Goal: Task Accomplishment & Management: Complete application form

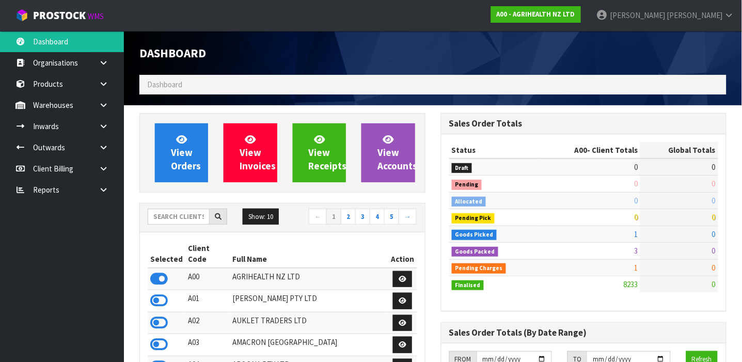
scroll to position [782, 302]
click at [191, 220] on input "text" at bounding box center [179, 217] width 62 height 16
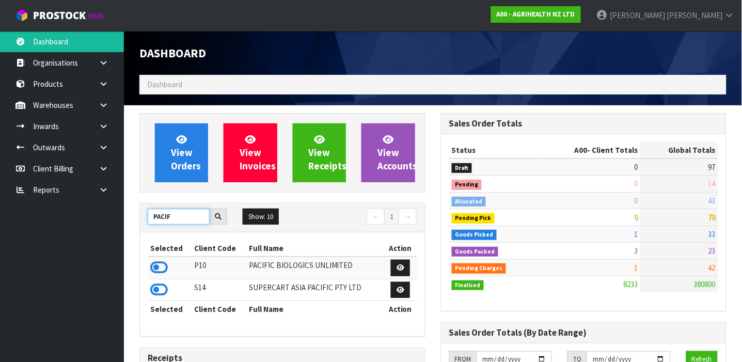
type input "PACIF"
click at [157, 268] on icon at bounding box center [159, 268] width 18 height 16
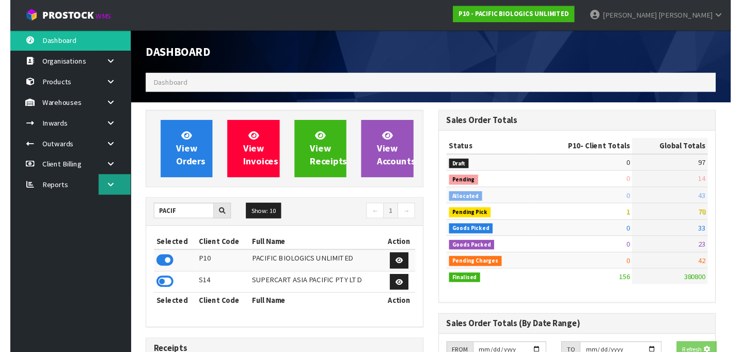
scroll to position [793, 302]
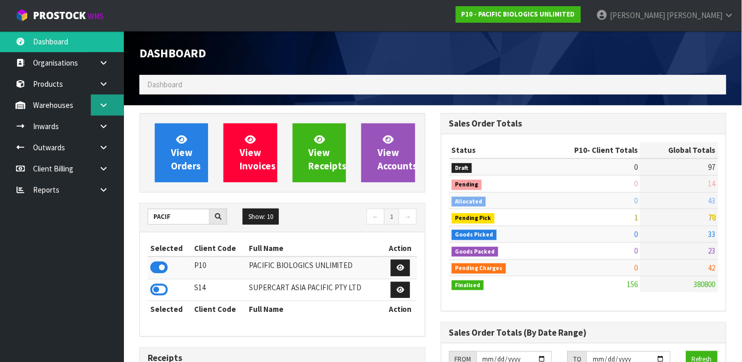
click at [109, 110] on link at bounding box center [107, 105] width 33 height 21
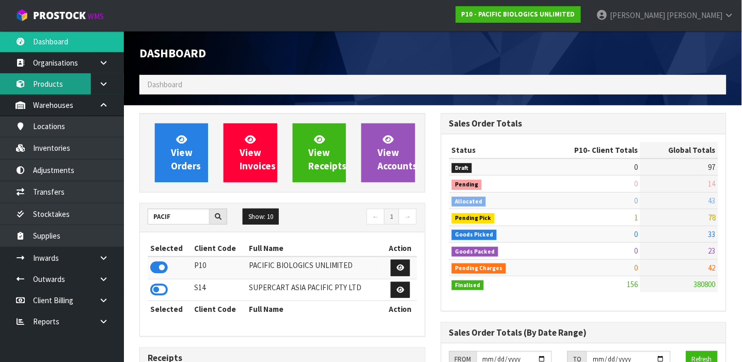
click at [59, 84] on link "Products" at bounding box center [62, 83] width 124 height 21
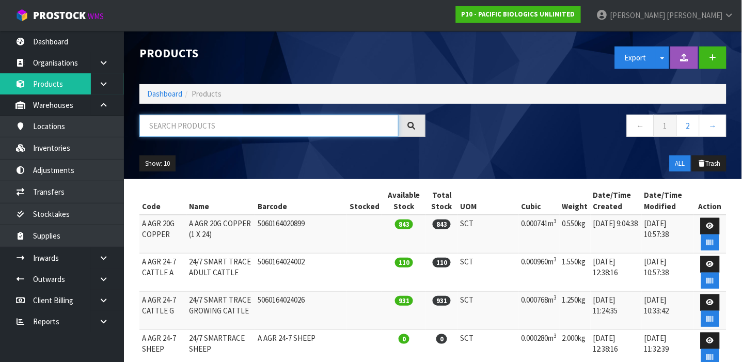
click at [219, 132] on input "text" at bounding box center [269, 126] width 259 height 22
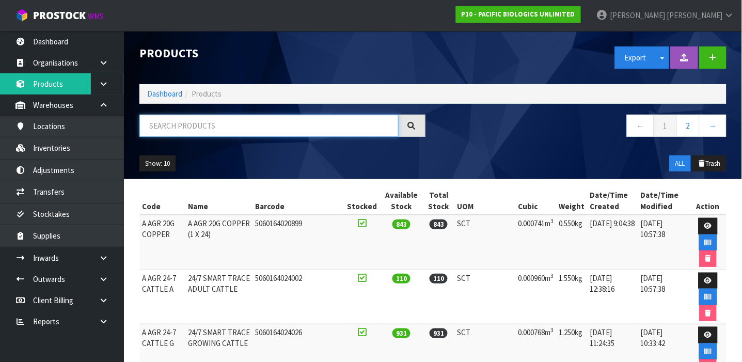
paste input "A AGR 24-7 SHEEP"
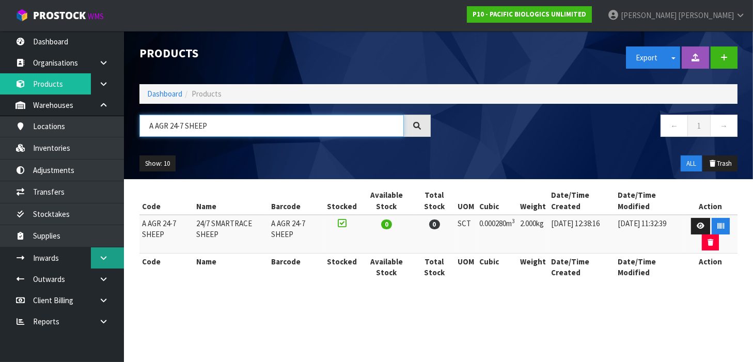
type input "A AGR 24-7 SHEEP"
click at [119, 257] on link at bounding box center [107, 257] width 33 height 21
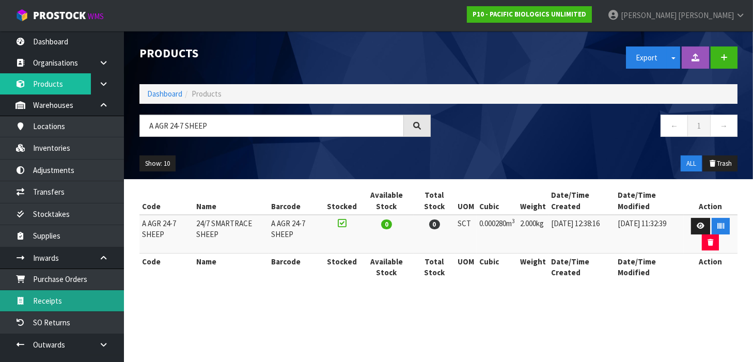
click at [67, 300] on link "Receipts" at bounding box center [62, 300] width 124 height 21
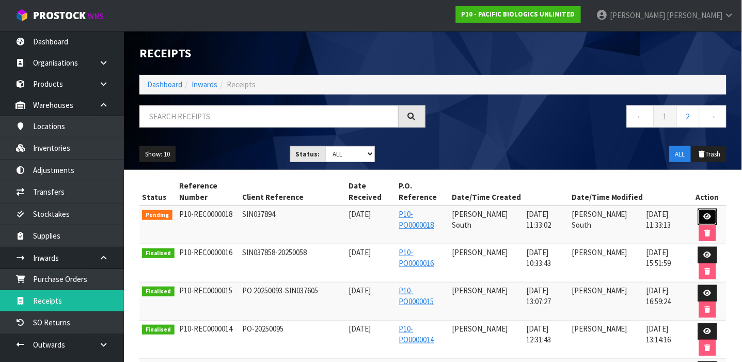
click at [705, 219] on icon at bounding box center [708, 216] width 8 height 7
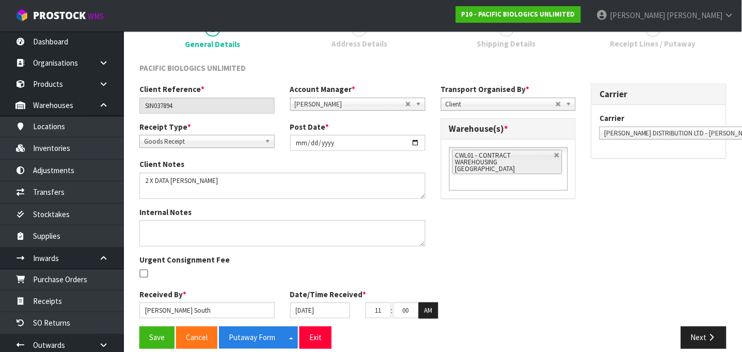
scroll to position [111, 0]
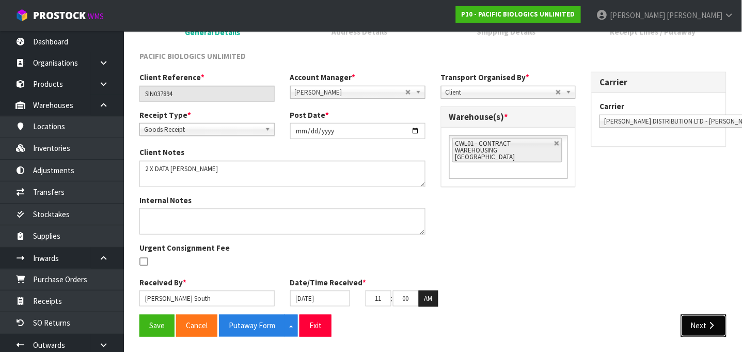
click at [721, 330] on button "Next" at bounding box center [703, 326] width 45 height 22
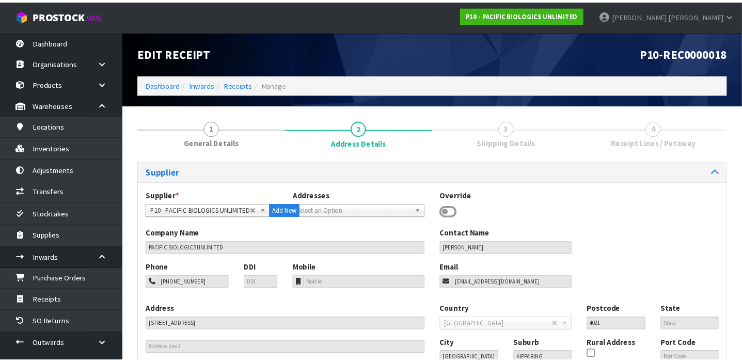
scroll to position [100, 0]
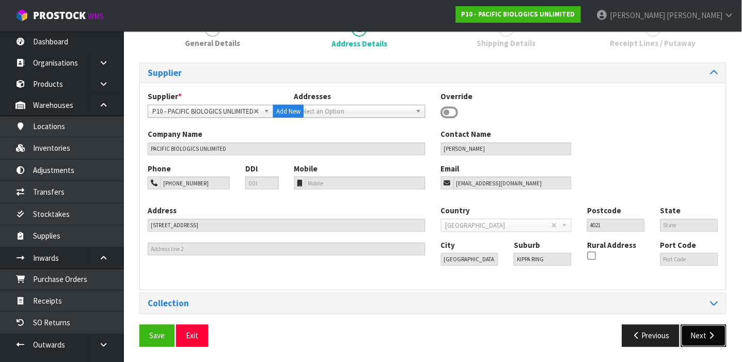
click at [698, 332] on button "Next" at bounding box center [703, 336] width 45 height 22
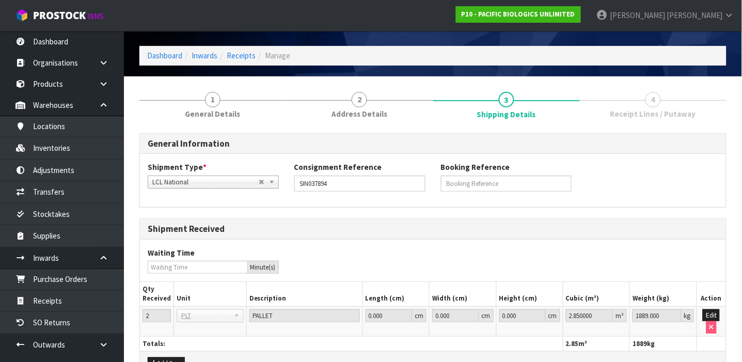
scroll to position [90, 0]
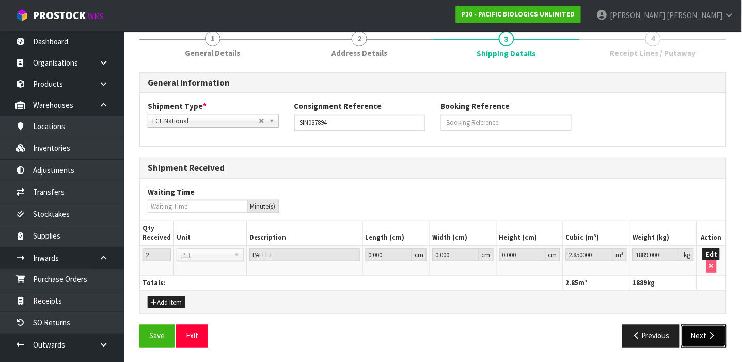
click at [704, 330] on button "Next" at bounding box center [703, 336] width 45 height 22
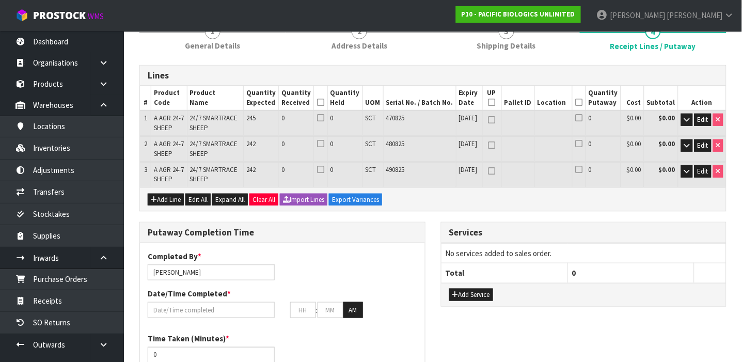
scroll to position [112, 0]
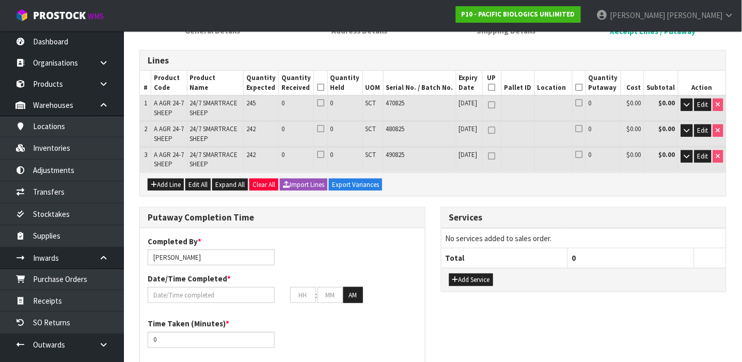
click at [163, 102] on span "A AGR 24-7 SHEEP" at bounding box center [169, 108] width 30 height 18
copy tr "A AGR 24-7 SHEEP"
click at [53, 81] on link "Products" at bounding box center [62, 83] width 124 height 21
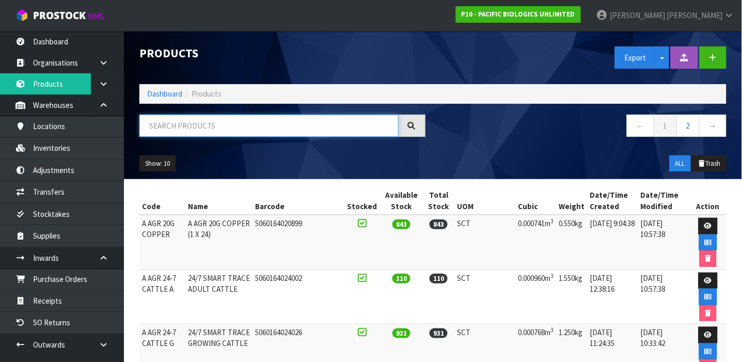
click at [216, 131] on input "text" at bounding box center [269, 126] width 259 height 22
paste input "A AGR 24-7 SHEEP"
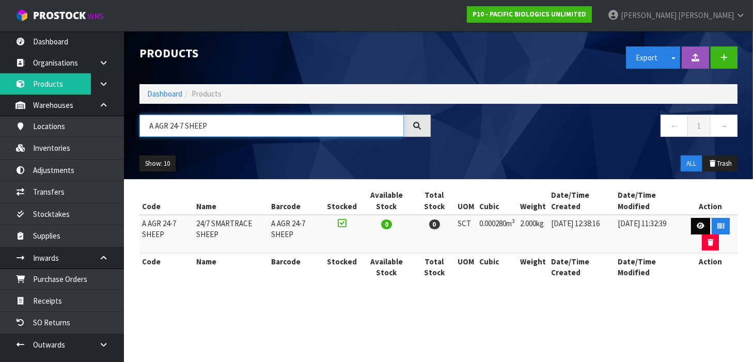
type input "A AGR 24-7 SHEEP"
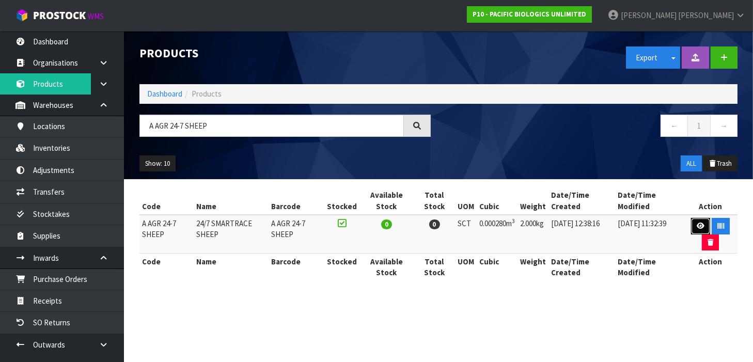
click at [692, 226] on link at bounding box center [700, 226] width 19 height 17
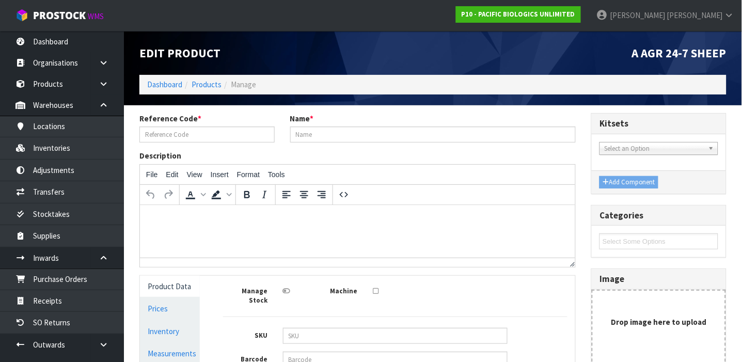
type input "A AGR 24-7 SHEEP"
type input "24/7 SMARTRACE SHEEP"
type input "14"
type input "10"
type input "2"
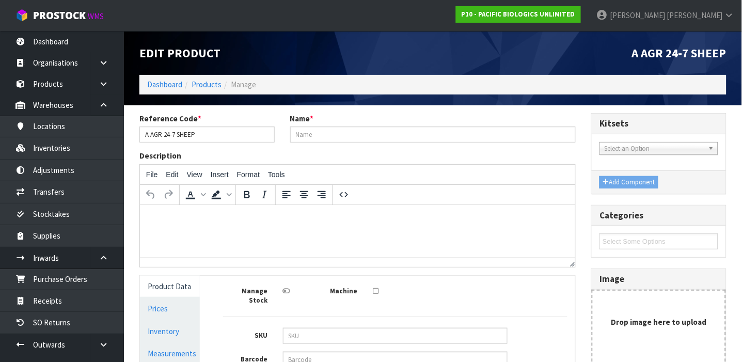
type input "0.00028"
type input "2"
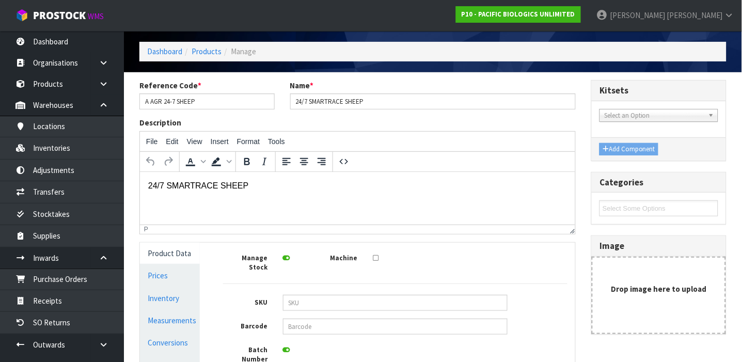
scroll to position [249, 0]
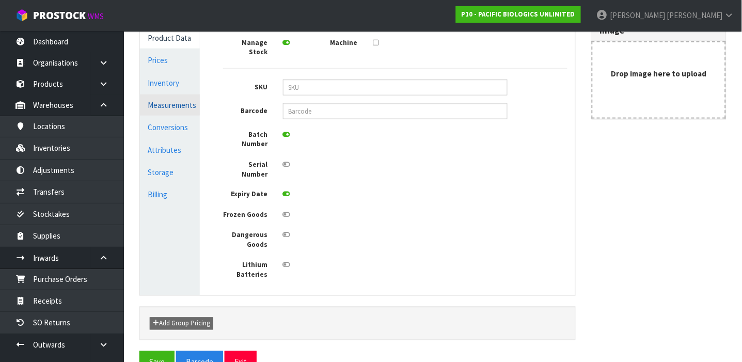
click at [165, 100] on link "Measurements" at bounding box center [170, 105] width 60 height 21
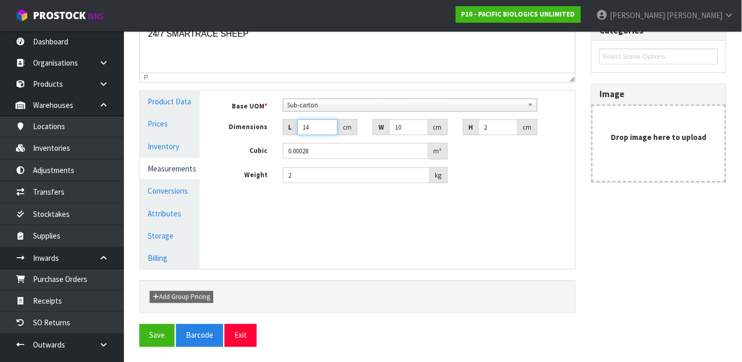
drag, startPoint x: 316, startPoint y: 125, endPoint x: 271, endPoint y: 136, distance: 46.4
click at [271, 136] on div "Base UOM * Bag Bar Basket Bin Bottle Box Bundle Cabinet Cage Carton Case Coil C…" at bounding box center [395, 141] width 345 height 85
type input "2"
type input "0.00004"
type input "27"
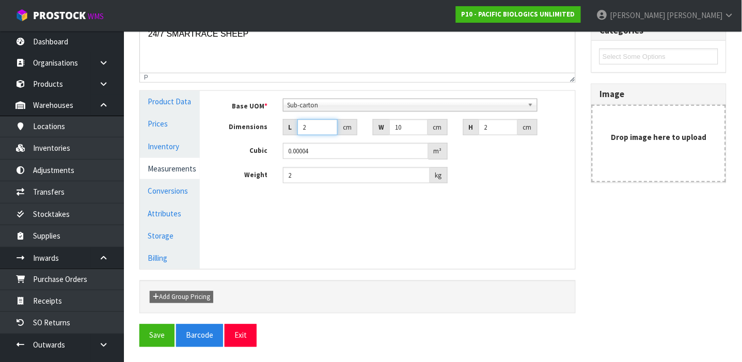
type input "0.00054"
type input "27"
type input "1"
type input "0.000054"
type input "11"
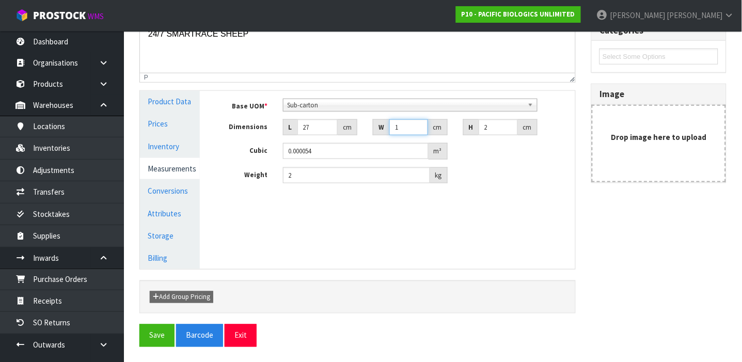
type input "0.000594"
type input "11"
type input "5"
type input "0.001485"
type input "5"
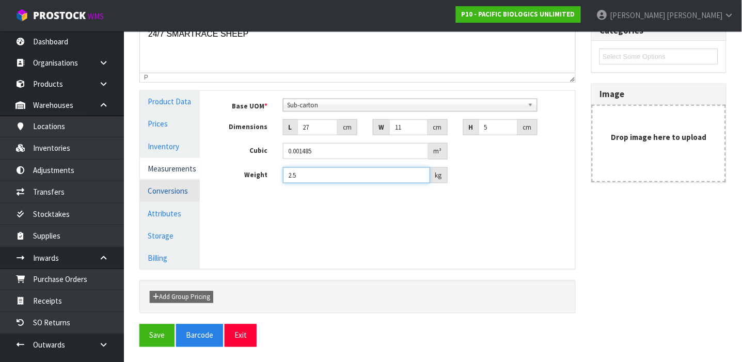
type input "2.5"
click at [167, 199] on link "Conversions" at bounding box center [170, 190] width 60 height 21
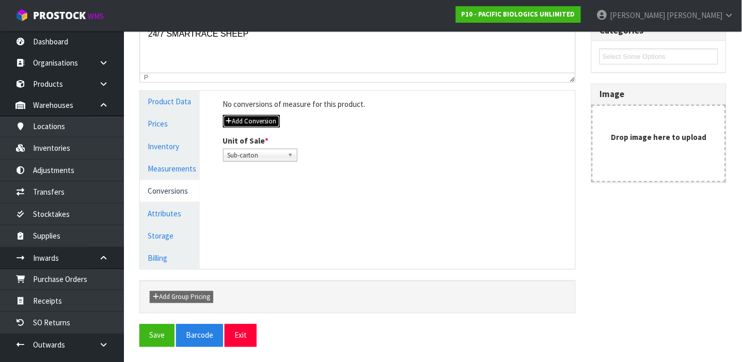
click at [261, 120] on button "Add Conversion" at bounding box center [251, 121] width 57 height 12
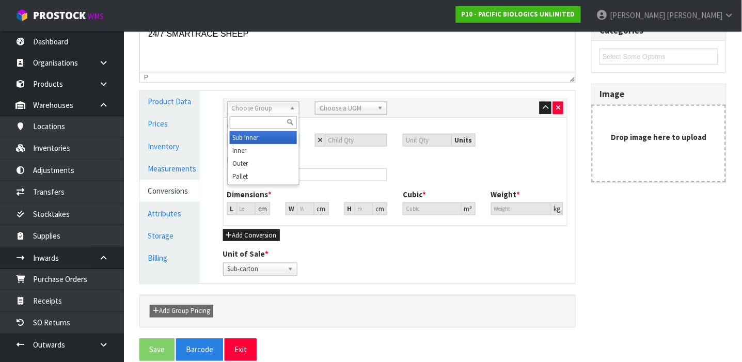
click at [275, 112] on span "Choose Group" at bounding box center [259, 108] width 54 height 12
type input "OUTER"
click at [370, 108] on span "Choose a UOM" at bounding box center [347, 108] width 54 height 12
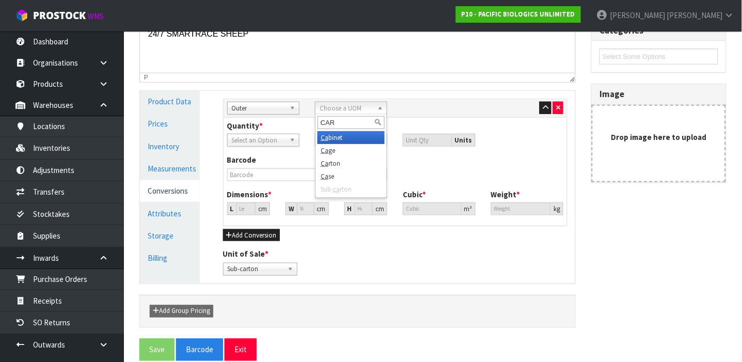
type input "CART"
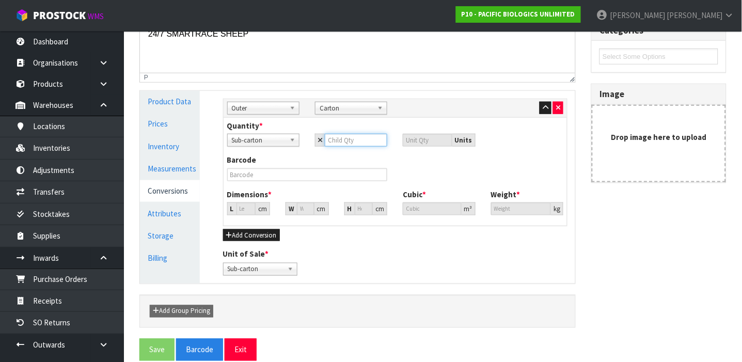
type input "4"
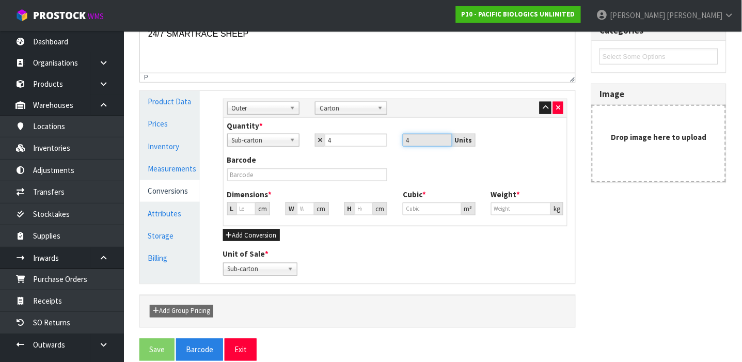
type input "18.11"
type input "0.00594"
type input "10"
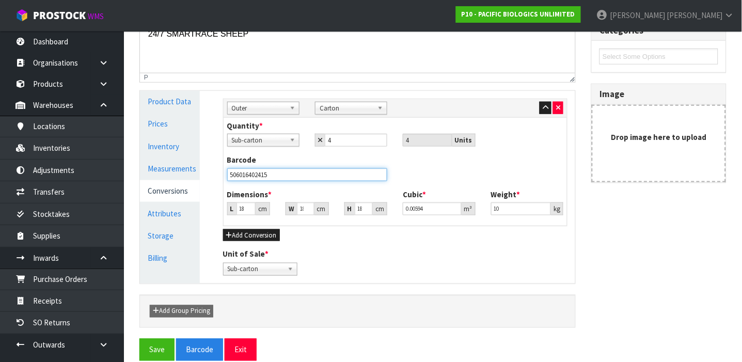
type input "5060164024156"
click at [140, 339] on button "Save" at bounding box center [157, 350] width 35 height 22
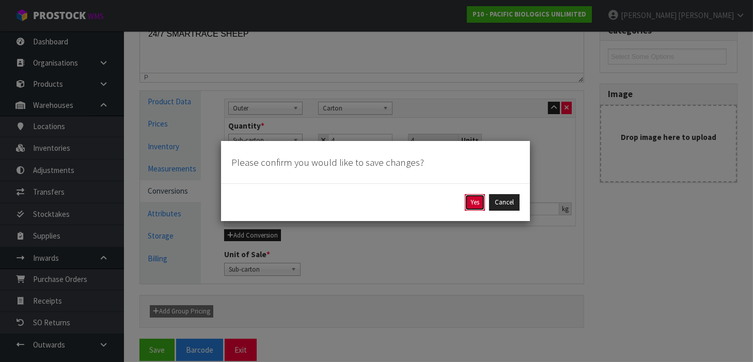
click at [472, 198] on button "Yes" at bounding box center [475, 202] width 20 height 17
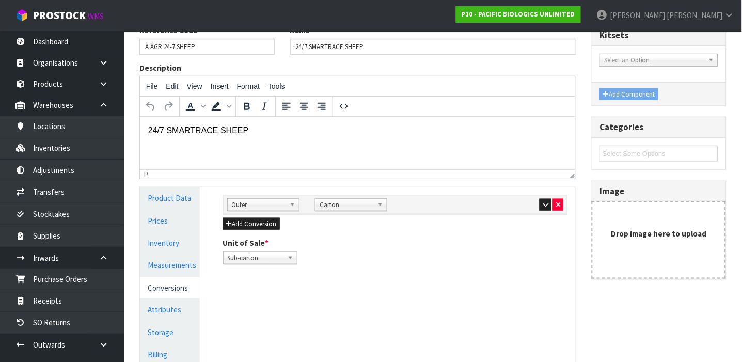
scroll to position [148, 0]
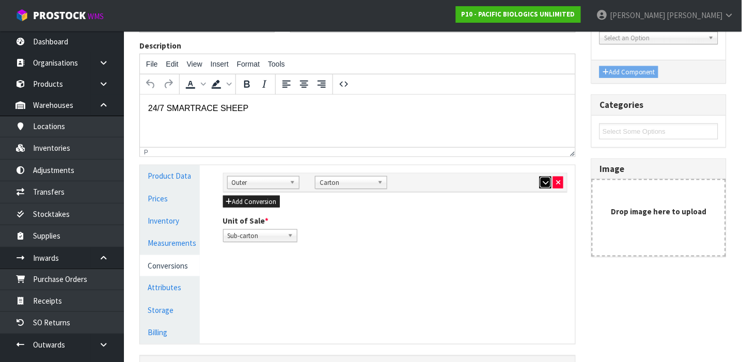
click at [542, 182] on button "button" at bounding box center [546, 183] width 12 height 12
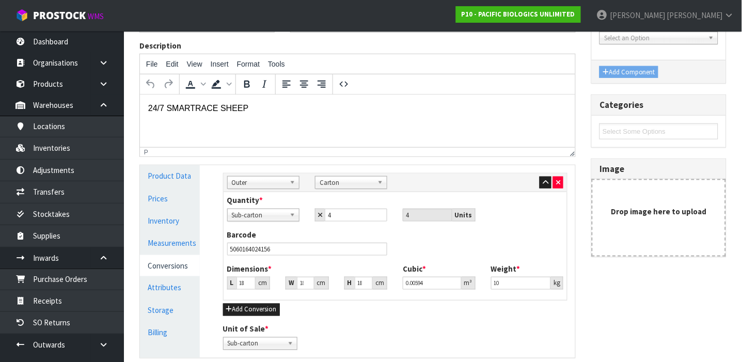
click at [328, 240] on div "Barcode 5060164024156" at bounding box center [308, 242] width 176 height 26
click at [322, 245] on input "5060164024156" at bounding box center [307, 249] width 161 height 13
type input "2"
type input "0.000656"
type input "28"
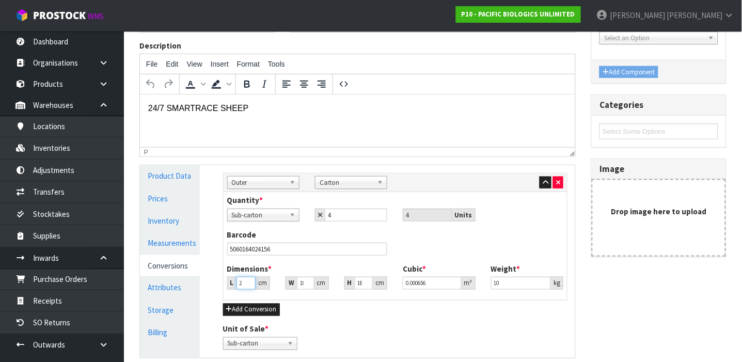
type input "0.009183"
type input "28"
type input "2"
type input "0.001014"
type input "23"
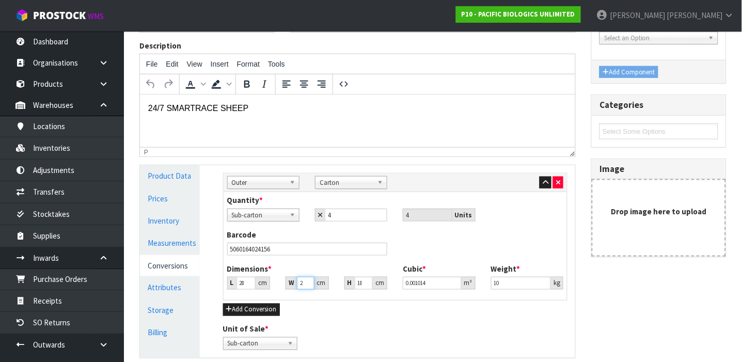
type input "0.011663"
type input "23"
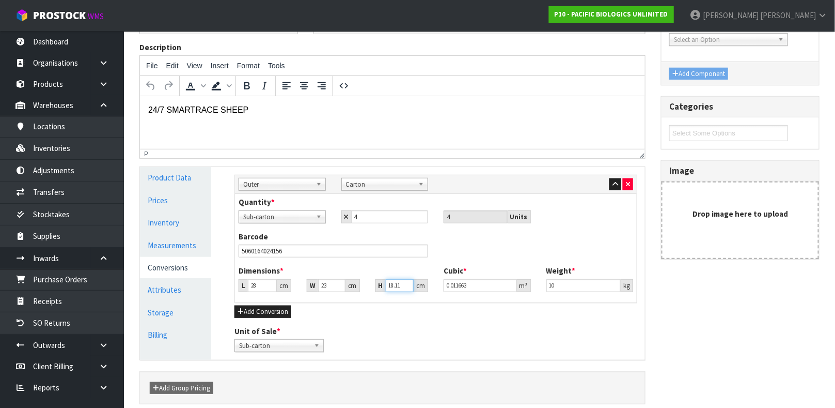
type input "1"
type input "0.000644"
type input "11"
type input "0.007084"
type input "11"
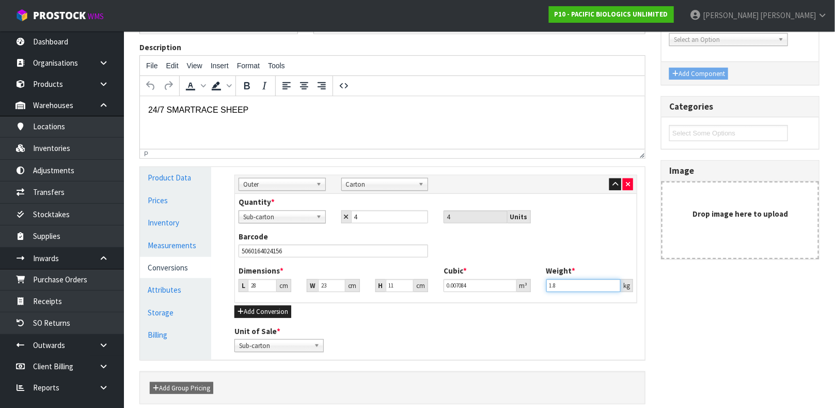
type input "1"
type input "10"
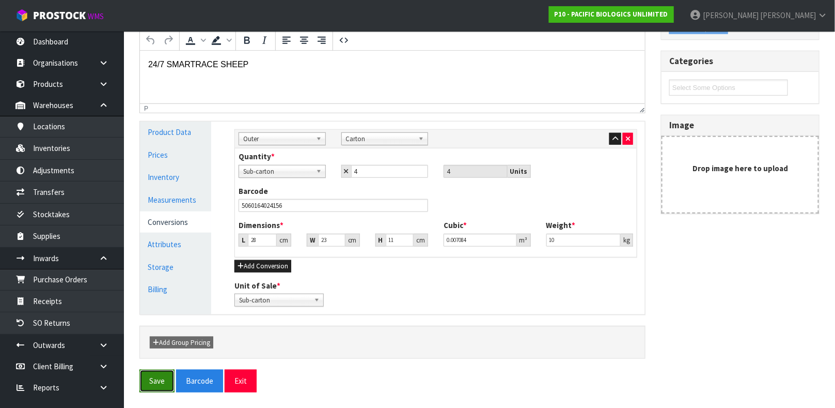
click at [158, 362] on button "Save" at bounding box center [157, 380] width 35 height 22
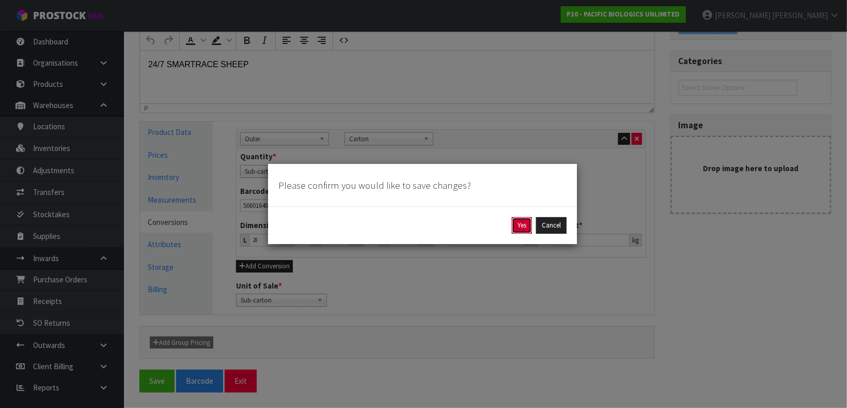
click at [520, 224] on button "Yes" at bounding box center [522, 225] width 20 height 17
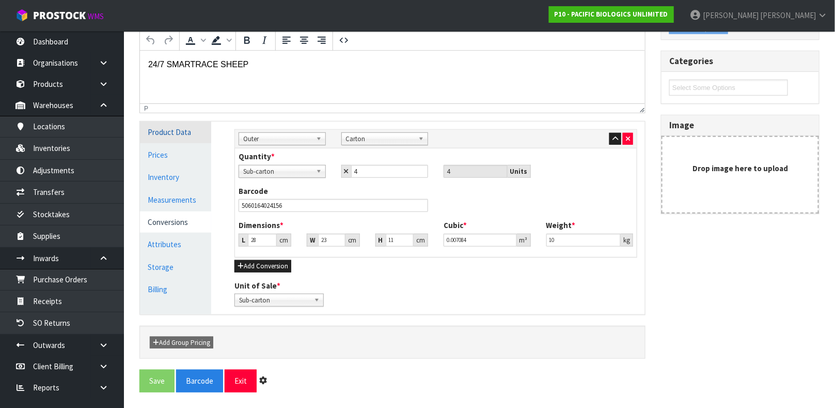
scroll to position [0, 0]
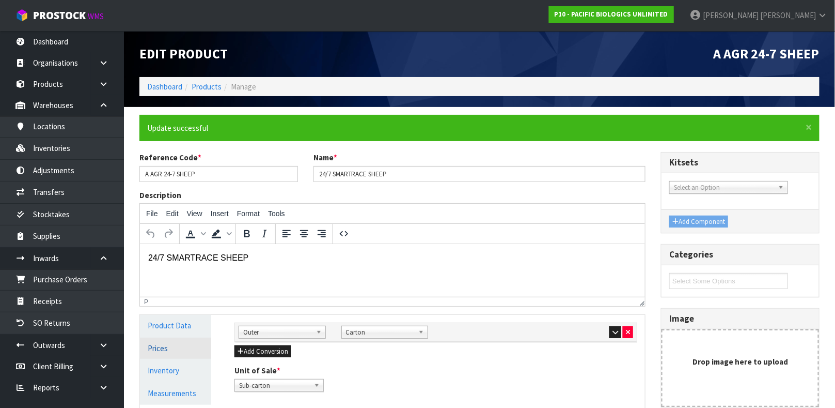
click at [173, 339] on link "Prices" at bounding box center [175, 347] width 71 height 21
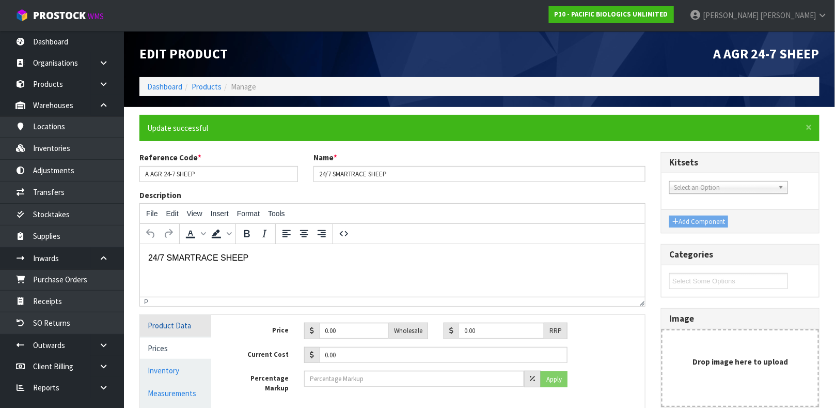
click at [177, 326] on link "Product Data" at bounding box center [175, 325] width 71 height 21
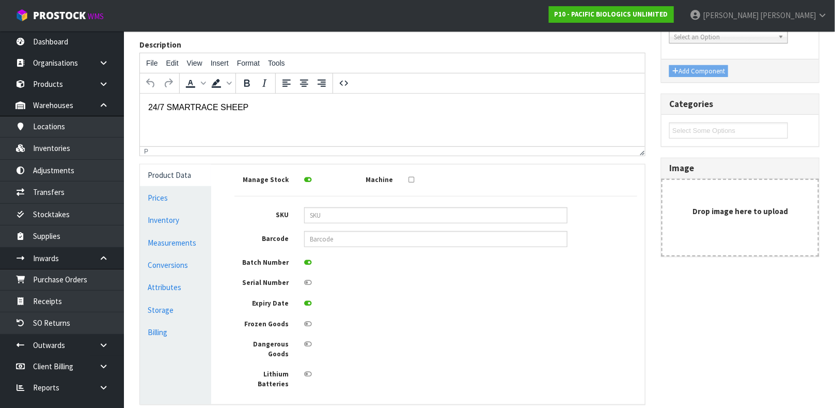
scroll to position [177, 0]
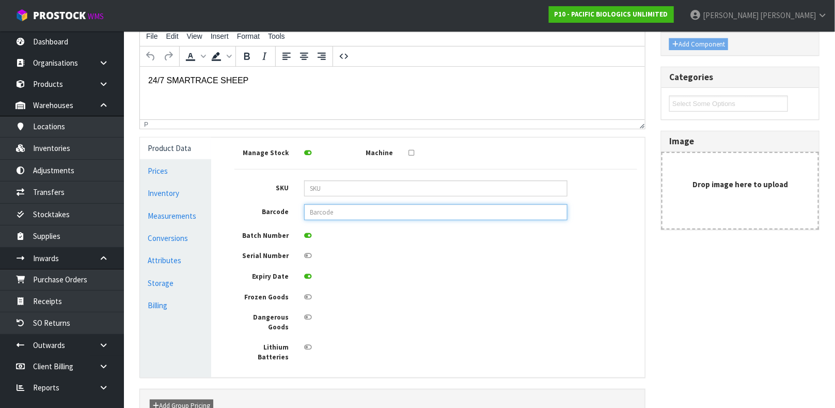
click at [377, 218] on input "text" at bounding box center [436, 212] width 264 height 16
type input "5060164024149"
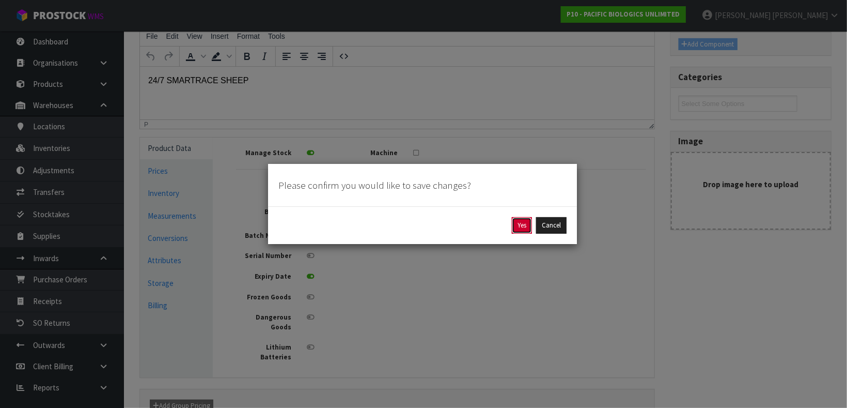
click at [514, 224] on button "Yes" at bounding box center [522, 225] width 20 height 17
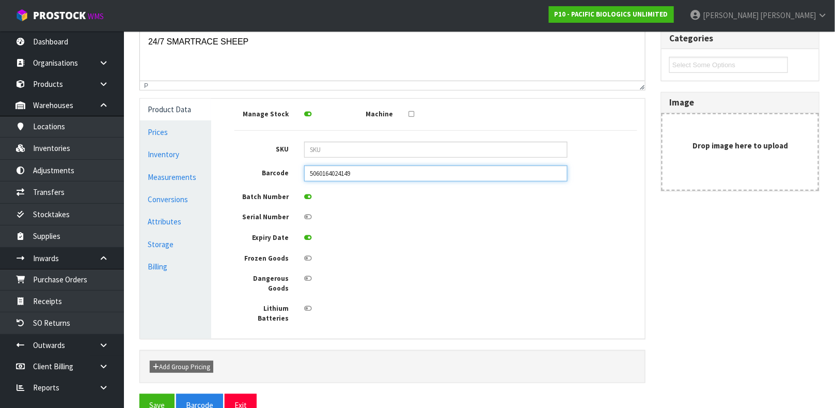
scroll to position [222, 0]
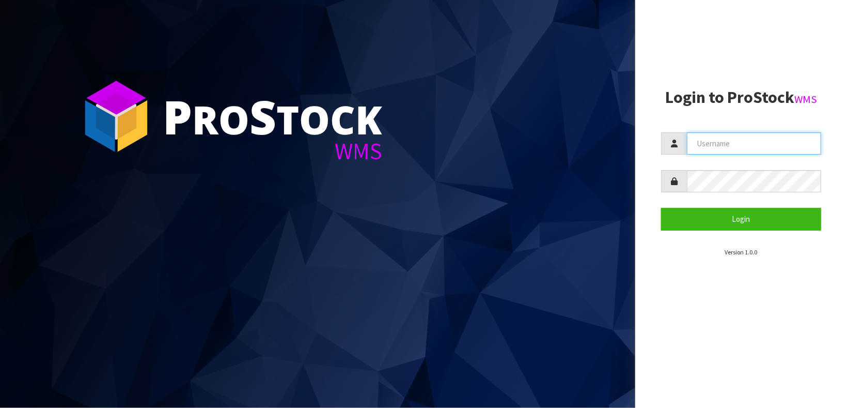
click at [692, 143] on input "text" at bounding box center [754, 143] width 134 height 22
type input "Mana"
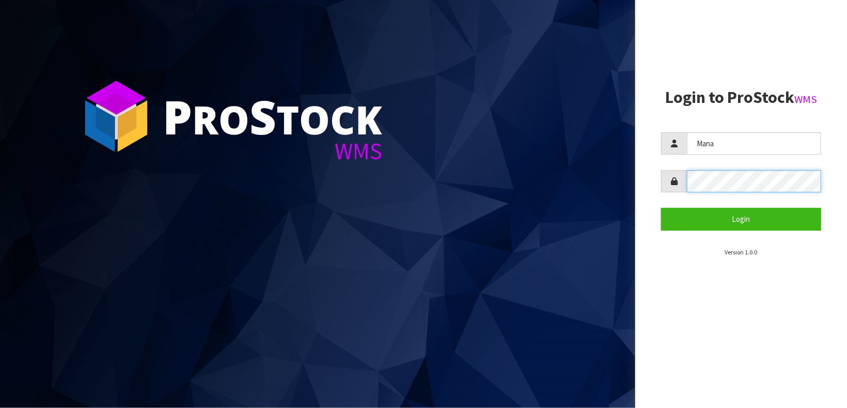
click at [661, 208] on button "Login" at bounding box center [741, 219] width 160 height 22
